Goal: Task Accomplishment & Management: Manage account settings

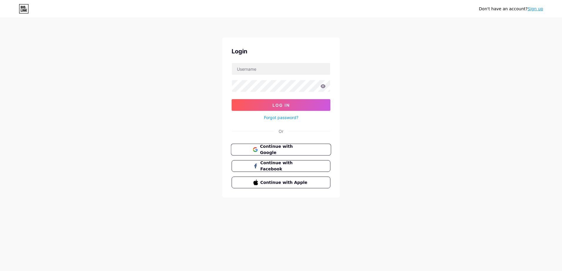
click at [272, 151] on span "Continue with Google" at bounding box center [284, 150] width 49 height 13
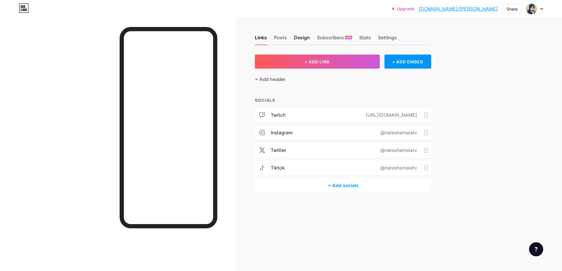
click at [305, 39] on div "Design" at bounding box center [302, 39] width 16 height 11
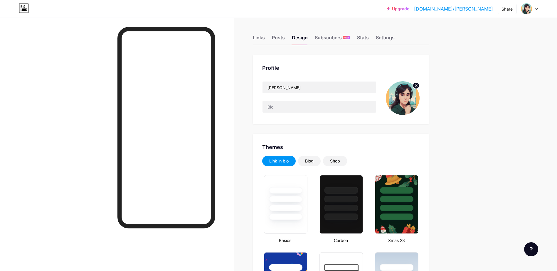
click at [417, 87] on icon at bounding box center [416, 86] width 2 height 2
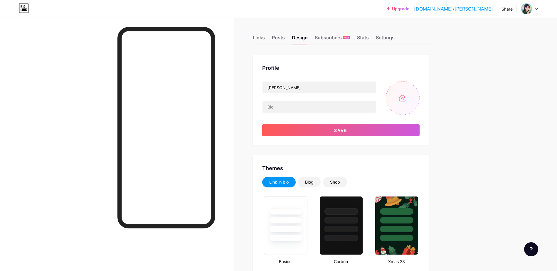
click at [403, 99] on input "file" at bounding box center [403, 98] width 34 height 34
type input "C:\fakepath\20210606_154336_polarr.jpg"
click at [402, 98] on img at bounding box center [403, 98] width 34 height 34
click at [419, 85] on circle at bounding box center [416, 86] width 6 height 6
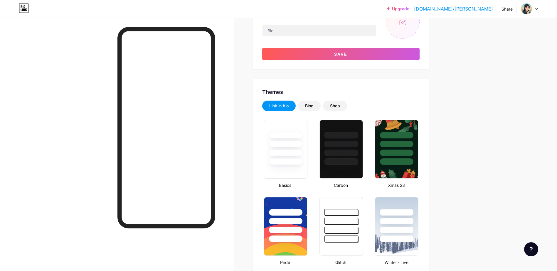
scroll to position [117, 0]
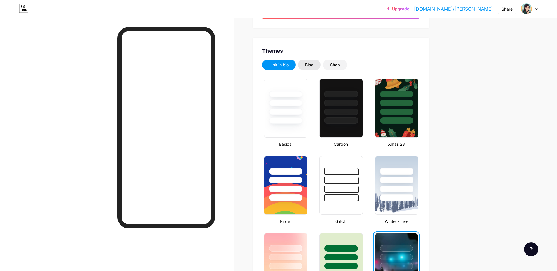
click at [313, 64] on div "Blog" at bounding box center [309, 65] width 9 height 6
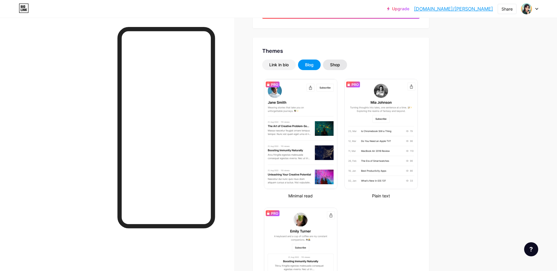
click at [338, 65] on div "Shop" at bounding box center [335, 65] width 10 height 6
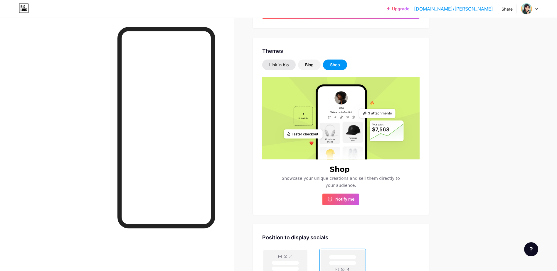
click at [278, 63] on div "Link in bio" at bounding box center [278, 65] width 19 height 6
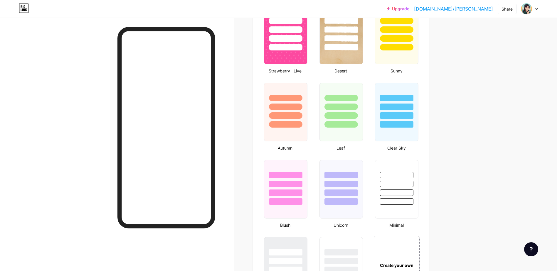
scroll to position [529, 0]
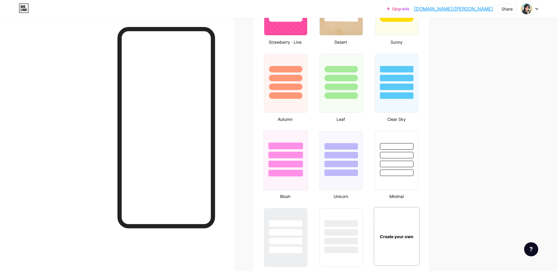
click at [294, 147] on div at bounding box center [285, 146] width 34 height 7
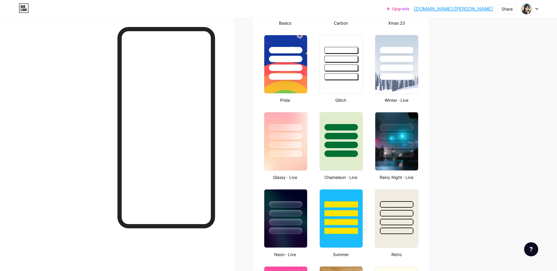
scroll to position [235, 0]
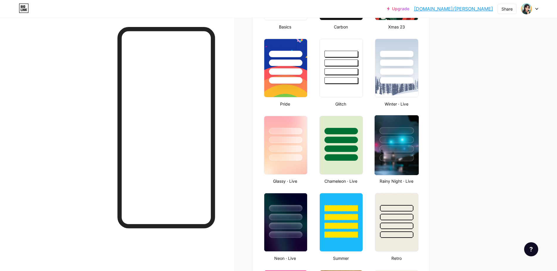
click at [399, 137] on div at bounding box center [397, 140] width 34 height 7
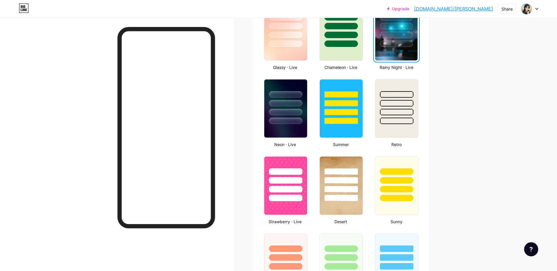
scroll to position [352, 0]
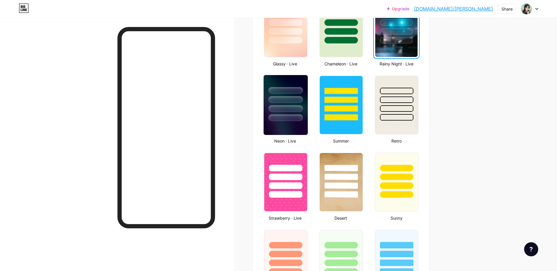
click at [287, 110] on div at bounding box center [285, 108] width 34 height 7
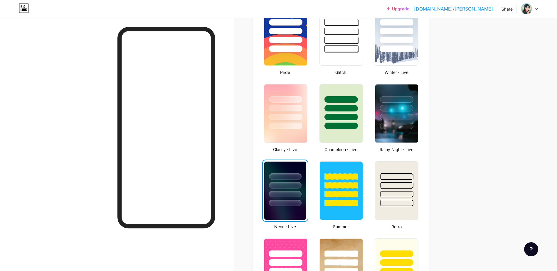
scroll to position [264, 0]
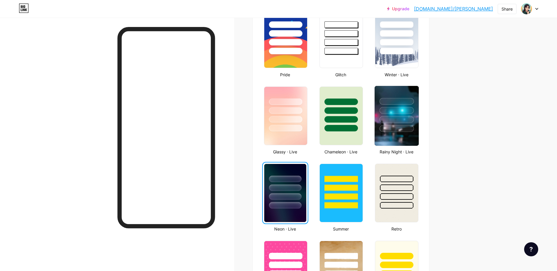
click at [400, 121] on div at bounding box center [397, 119] width 34 height 7
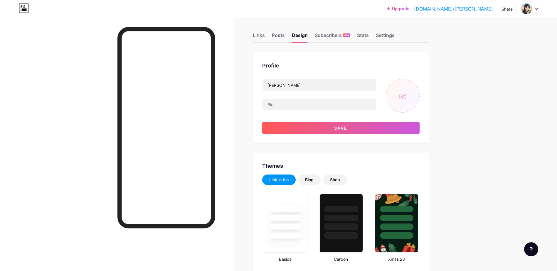
scroll to position [0, 0]
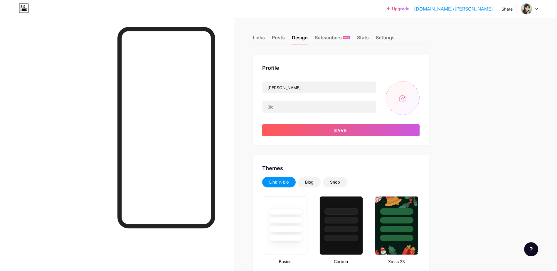
click at [409, 98] on input "file" at bounding box center [403, 98] width 34 height 34
type input "C:\fakepath\20210606_154336_polarr_quadrado.jpg"
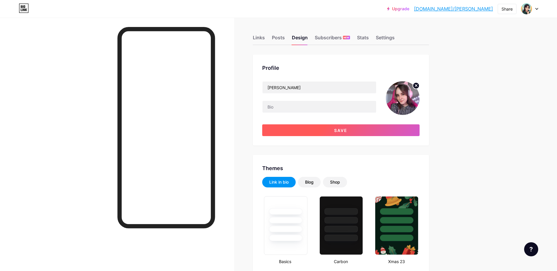
click at [323, 128] on button "Save" at bounding box center [340, 131] width 157 height 12
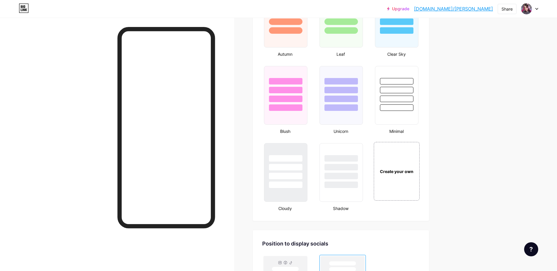
scroll to position [587, 0]
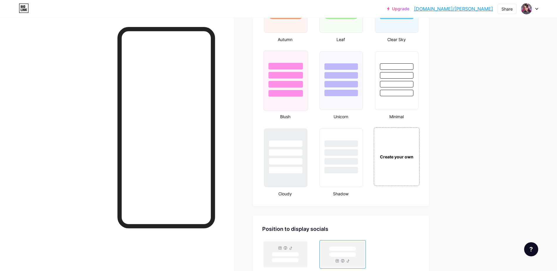
click at [288, 94] on div at bounding box center [285, 93] width 34 height 7
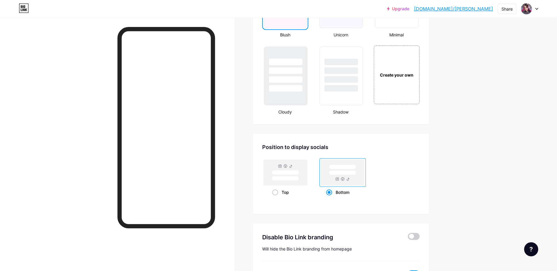
scroll to position [668, 0]
click at [275, 194] on span at bounding box center [275, 194] width 6 height 6
click at [275, 200] on input "Top" at bounding box center [274, 202] width 4 height 4
radio input "true"
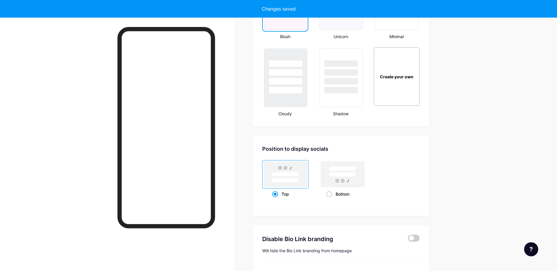
click at [313, 210] on div "Position to display socials Top Bottom" at bounding box center [341, 176] width 176 height 80
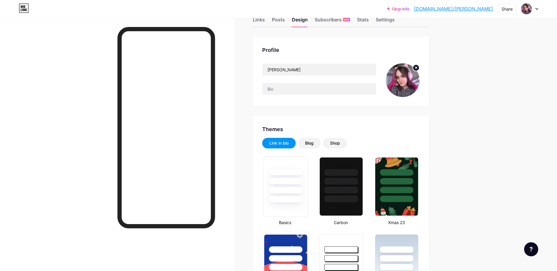
scroll to position [0, 0]
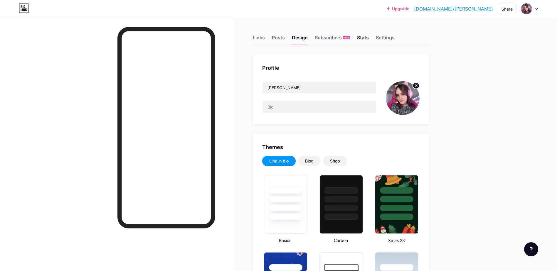
click at [366, 41] on div "Stats" at bounding box center [363, 39] width 12 height 11
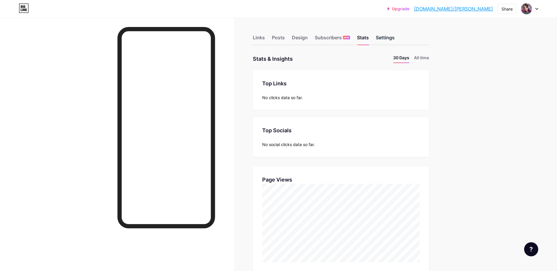
scroll to position [271, 557]
click at [383, 38] on div "Settings" at bounding box center [385, 39] width 19 height 11
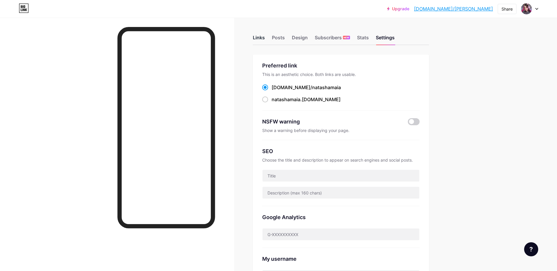
click at [259, 34] on div "Links" at bounding box center [259, 39] width 12 height 11
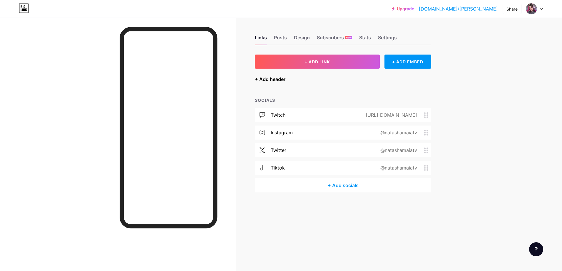
click at [275, 79] on div "+ Add header" at bounding box center [270, 79] width 31 height 7
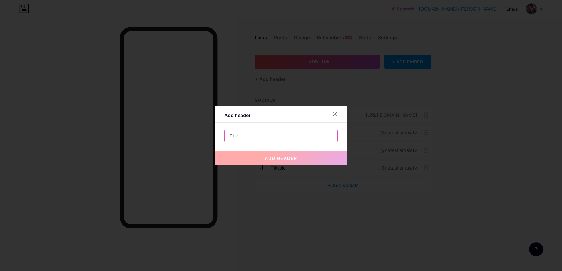
click at [243, 137] on input "text" at bounding box center [280, 136] width 113 height 12
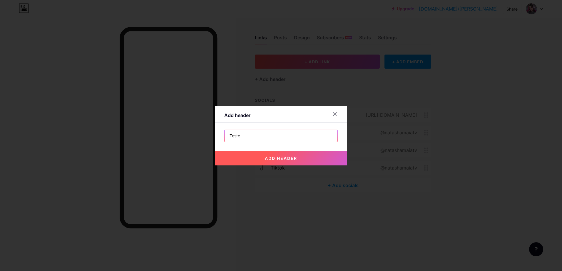
type input "Teste"
click at [282, 158] on span "add header" at bounding box center [281, 158] width 32 height 5
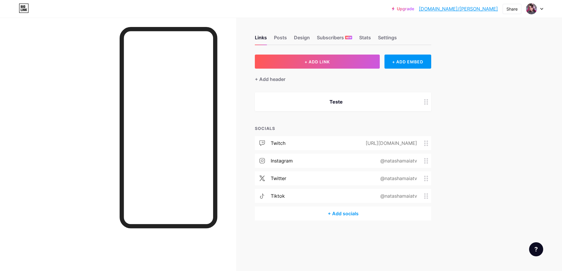
click at [427, 102] on circle at bounding box center [426, 101] width 1 height 1
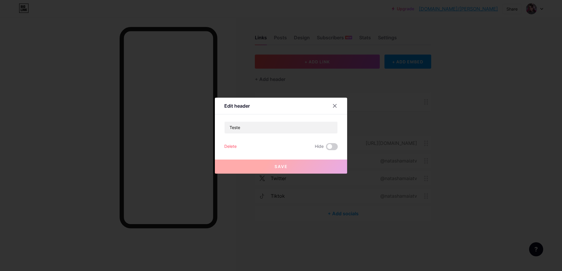
click at [226, 146] on div "Delete" at bounding box center [230, 146] width 12 height 7
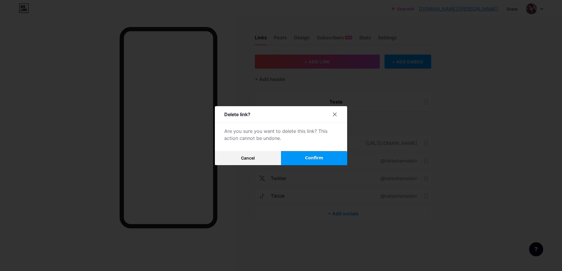
click at [303, 158] on button "Confirm" at bounding box center [314, 158] width 66 height 14
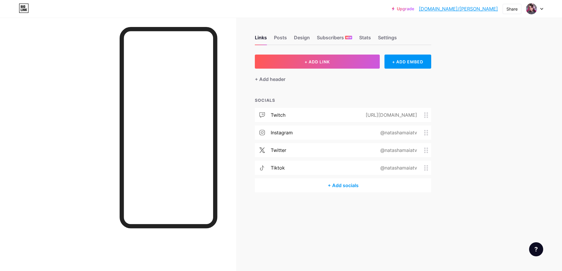
click at [340, 186] on div "+ Add socials" at bounding box center [343, 186] width 176 height 14
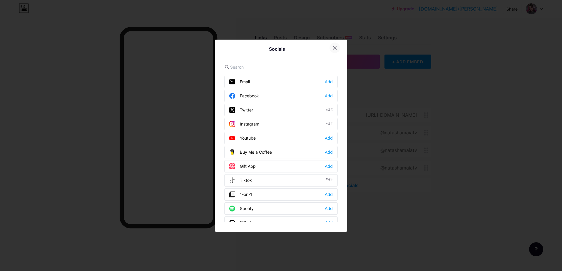
click at [334, 47] on icon at bounding box center [334, 48] width 5 height 5
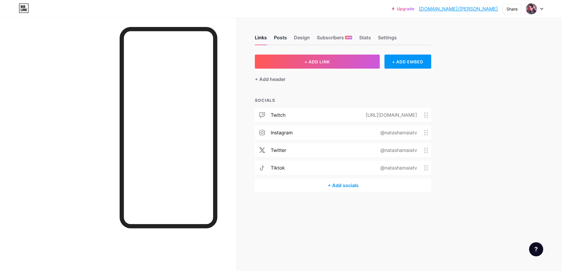
click at [284, 39] on div "Posts" at bounding box center [280, 39] width 13 height 11
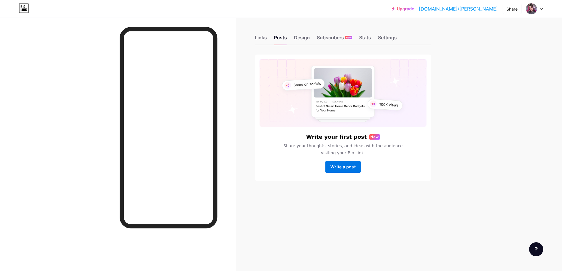
click at [334, 166] on span "Write a post" at bounding box center [342, 166] width 25 height 5
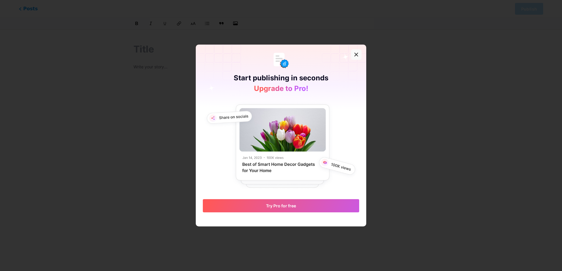
click at [356, 54] on icon at bounding box center [356, 54] width 5 height 5
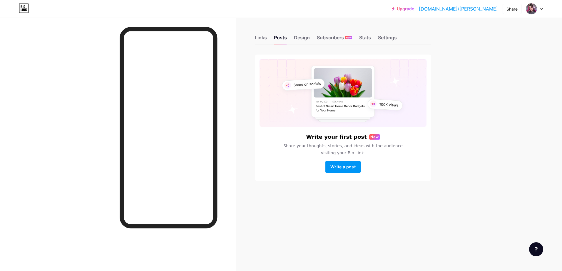
click at [483, 9] on link "[DOMAIN_NAME]/[PERSON_NAME]" at bounding box center [457, 8] width 79 height 7
